Goal: Information Seeking & Learning: Learn about a topic

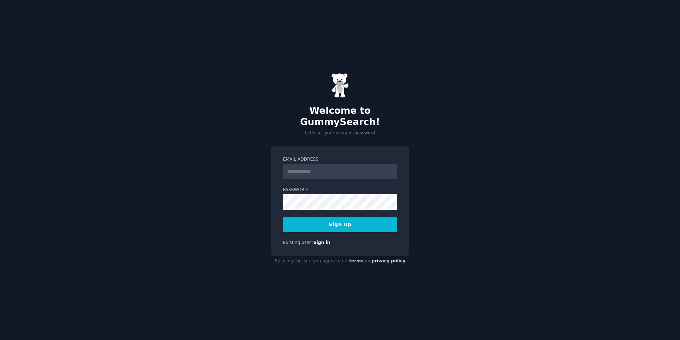
click at [321, 165] on input "Email Address" at bounding box center [340, 172] width 114 height 16
type input "**********"
click at [336, 218] on button "Sign up" at bounding box center [340, 224] width 114 height 15
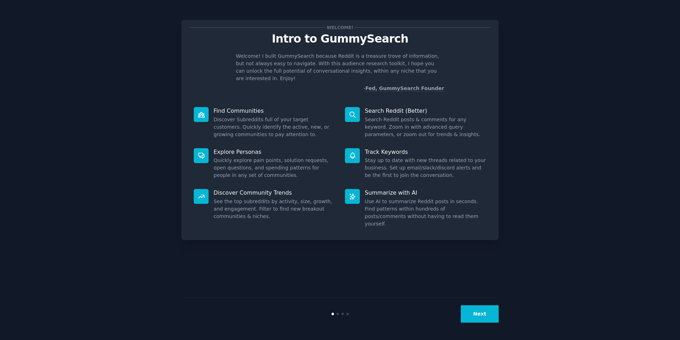
click at [477, 311] on button "Next" at bounding box center [480, 313] width 38 height 17
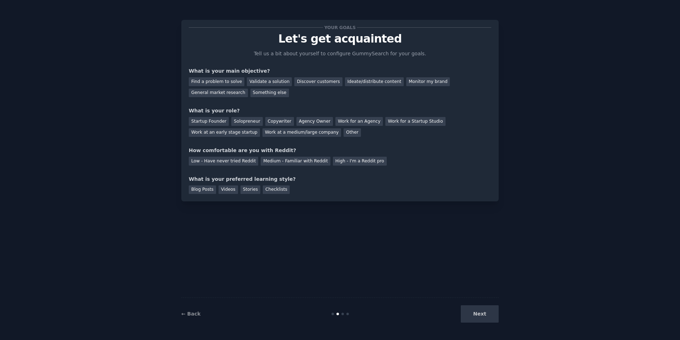
click at [483, 317] on div "Next" at bounding box center [446, 313] width 106 height 17
click at [217, 83] on div "Find a problem to solve" at bounding box center [217, 81] width 56 height 9
click at [211, 124] on div "Startup Founder" at bounding box center [209, 121] width 40 height 9
click at [223, 163] on div "Low - Have never tried Reddit" at bounding box center [223, 161] width 69 height 9
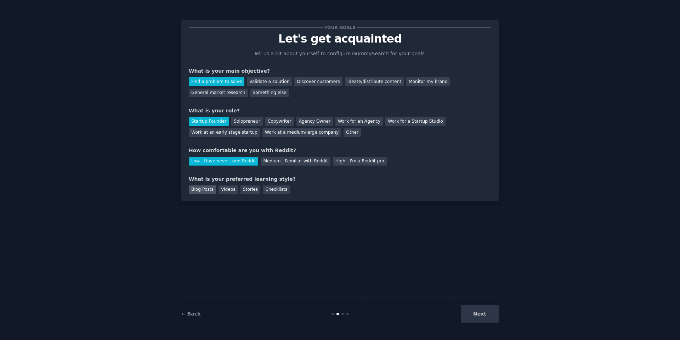
click at [205, 192] on div "Blog Posts" at bounding box center [202, 189] width 27 height 9
click at [220, 191] on div "Videos" at bounding box center [228, 189] width 19 height 9
click at [482, 316] on button "Next" at bounding box center [480, 313] width 38 height 17
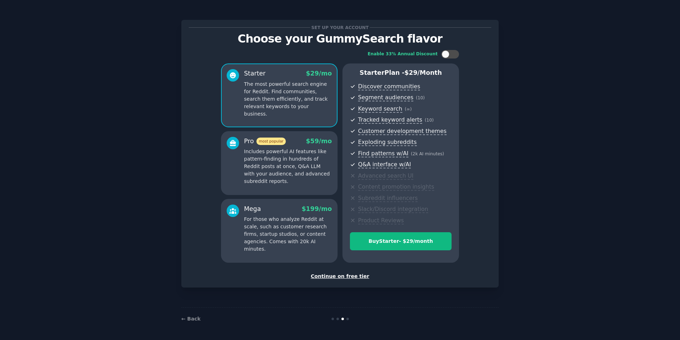
click at [482, 316] on div "← Back" at bounding box center [339, 318] width 317 height 23
click at [450, 54] on div at bounding box center [450, 54] width 18 height 9
checkbox input "false"
click at [194, 316] on link "← Back" at bounding box center [190, 319] width 19 height 6
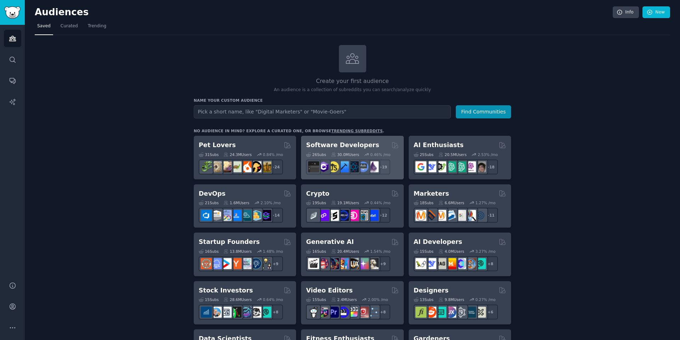
click at [338, 142] on h2 "Software Developers" at bounding box center [342, 145] width 73 height 9
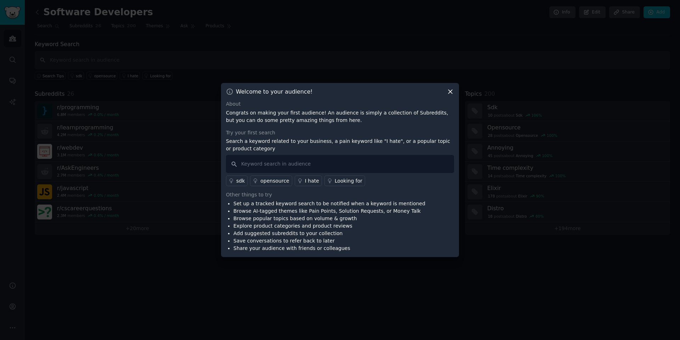
click at [452, 92] on icon at bounding box center [450, 91] width 7 height 7
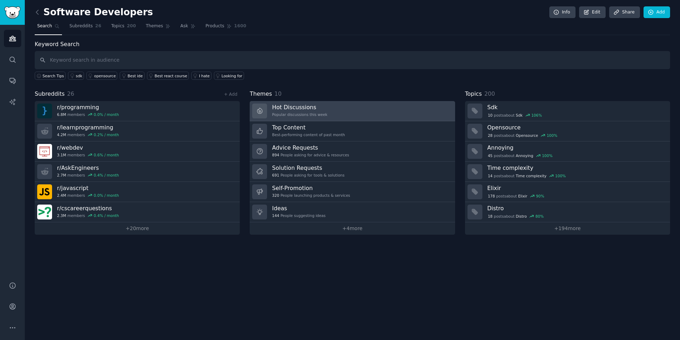
click at [323, 111] on link "Hot Discussions Popular discussions this week" at bounding box center [352, 111] width 205 height 20
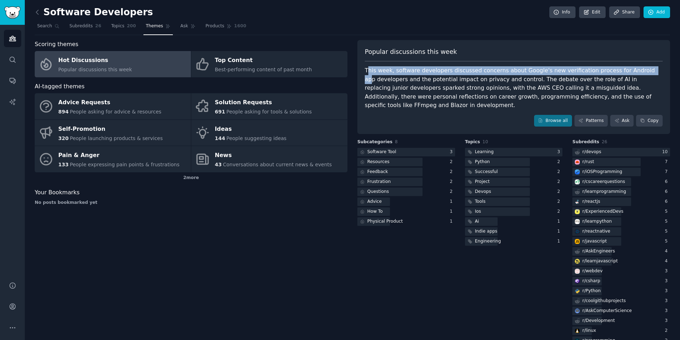
drag, startPoint x: 367, startPoint y: 69, endPoint x: 635, endPoint y: 71, distance: 267.2
click at [635, 71] on div "This week, software developers discussed concerns about Google's new verificati…" at bounding box center [514, 88] width 298 height 44
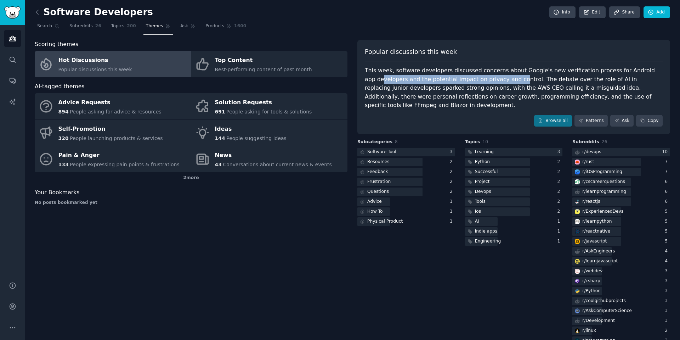
drag, startPoint x: 371, startPoint y: 80, endPoint x: 499, endPoint y: 75, distance: 128.0
click at [499, 75] on div "This week, software developers discussed concerns about Google's new verificati…" at bounding box center [514, 88] width 298 height 44
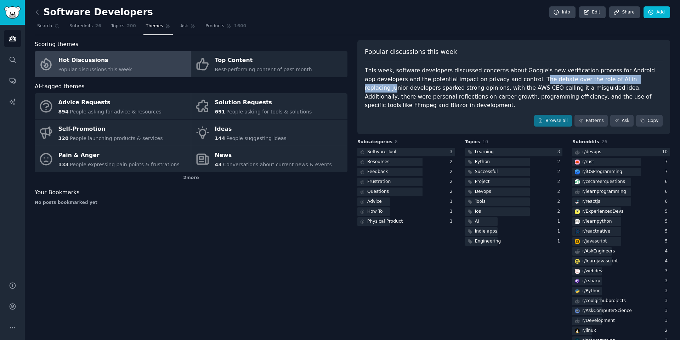
drag, startPoint x: 518, startPoint y: 80, endPoint x: 553, endPoint y: 87, distance: 35.4
click at [627, 82] on div "This week, software developers discussed concerns about Google's new verificati…" at bounding box center [514, 88] width 298 height 44
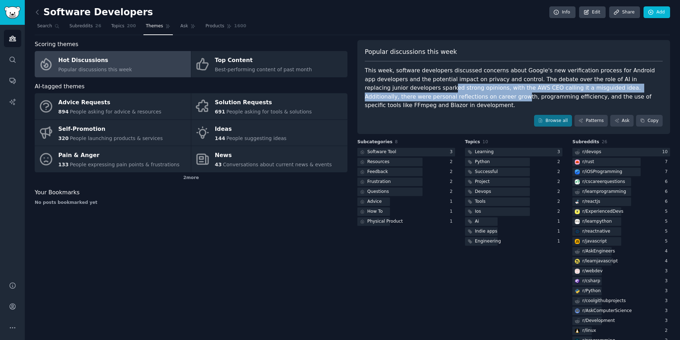
drag, startPoint x: 406, startPoint y: 85, endPoint x: 431, endPoint y: 98, distance: 27.7
click at [431, 98] on div "This week, software developers discussed concerns about Google's new verificati…" at bounding box center [514, 88] width 298 height 44
click at [379, 151] on div "Software Tool" at bounding box center [381, 152] width 29 height 6
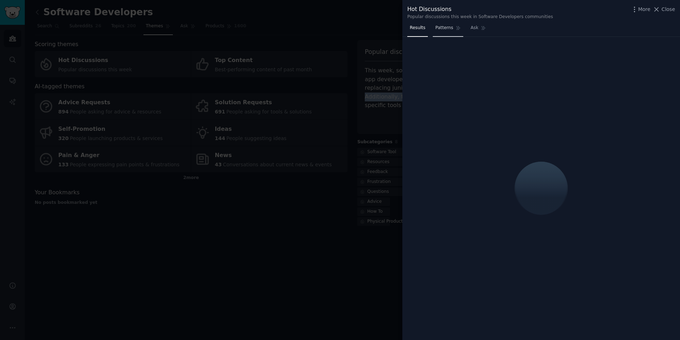
click at [451, 30] on span "Patterns" at bounding box center [444, 28] width 18 height 6
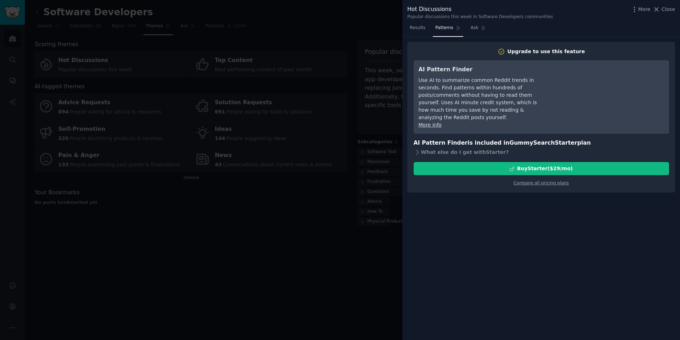
click at [429, 27] on nav "Results Patterns Ask" at bounding box center [447, 29] width 81 height 15
click at [424, 26] on span "Results" at bounding box center [418, 28] width 16 height 6
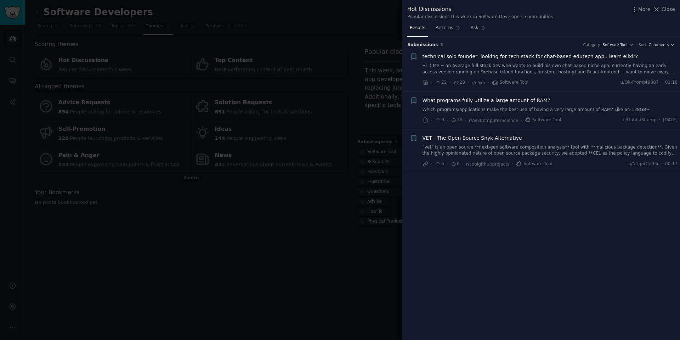
click at [358, 87] on div at bounding box center [340, 170] width 680 height 340
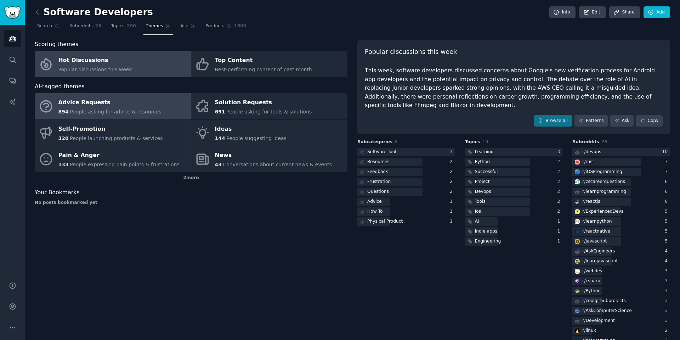
click at [87, 107] on div "Advice Requests" at bounding box center [109, 102] width 103 height 11
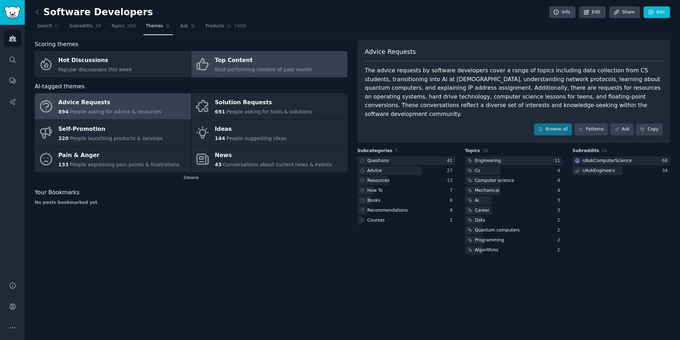
click at [270, 73] on link "Top Content Best-performing content of past month" at bounding box center [269, 64] width 156 height 26
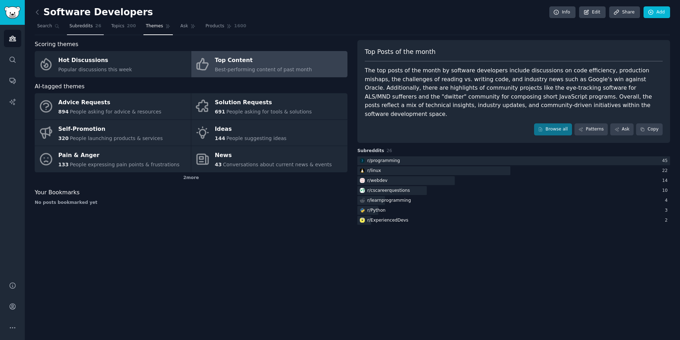
click at [88, 23] on span "Subreddits" at bounding box center [80, 26] width 23 height 6
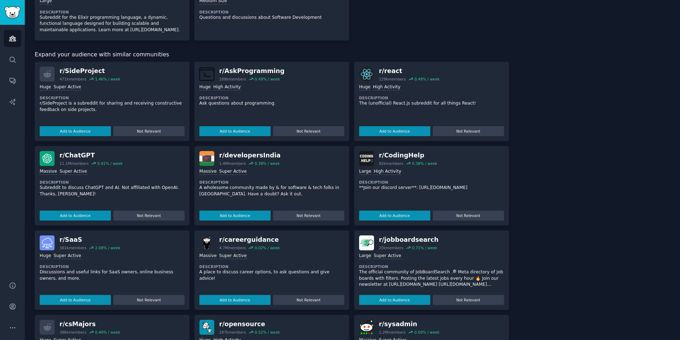
scroll to position [692, 0]
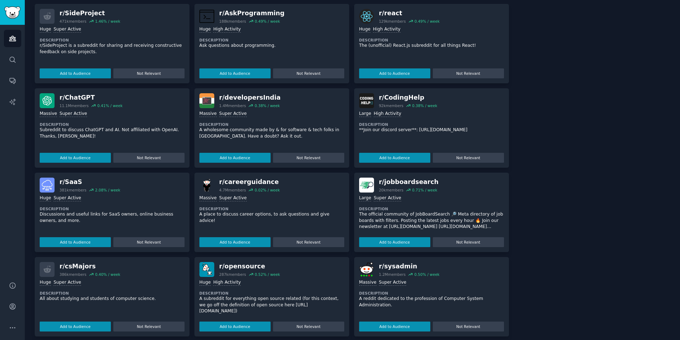
click at [94, 206] on dt "Description" at bounding box center [112, 208] width 145 height 5
click at [90, 235] on div "Add to Audience Not Relevant" at bounding box center [112, 241] width 145 height 12
click at [93, 238] on button "Add to Audience" at bounding box center [75, 242] width 71 height 10
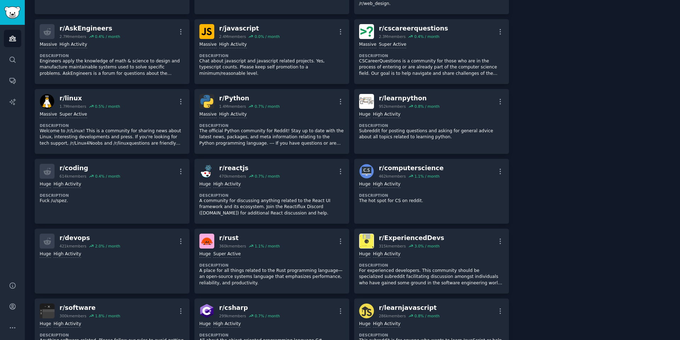
scroll to position [0, 0]
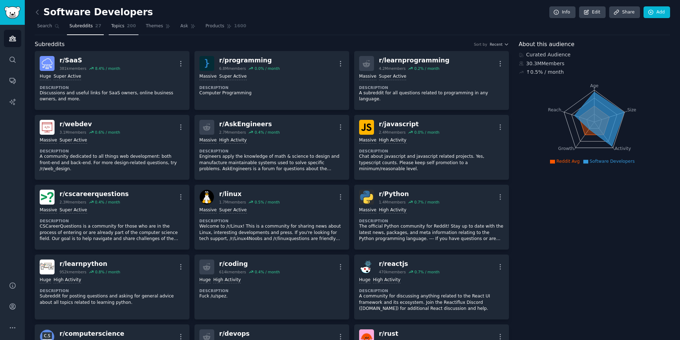
click at [117, 24] on span "Topics" at bounding box center [117, 26] width 13 height 6
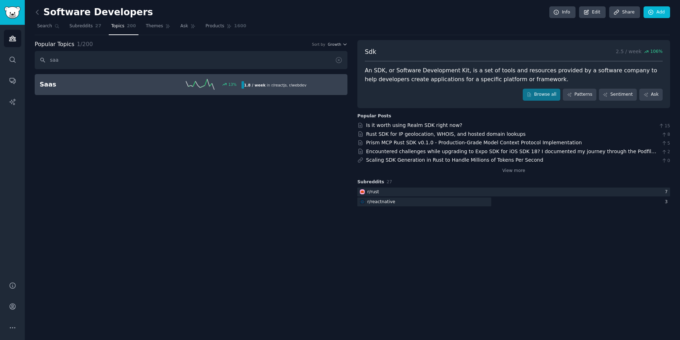
type input "saa"
click at [116, 86] on h2 "Saas" at bounding box center [90, 84] width 101 height 9
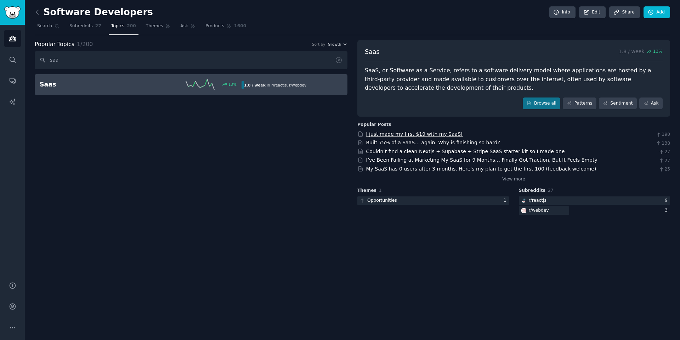
click at [412, 133] on link "I just made my first $19 with my SaaS!" at bounding box center [414, 134] width 97 height 6
